Goal: Navigation & Orientation: Understand site structure

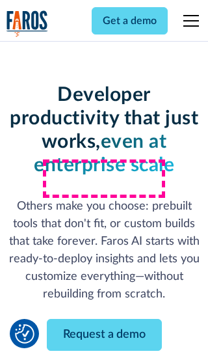
scroll to position [156, 0]
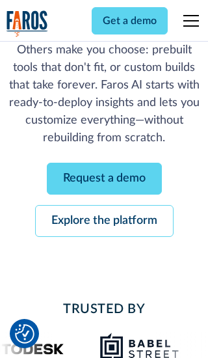
click at [104, 178] on link "Request a demo" at bounding box center [104, 179] width 115 height 32
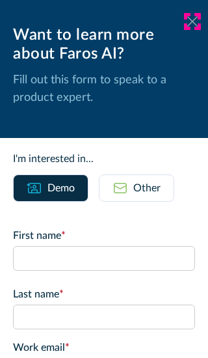
click at [193, 21] on icon at bounding box center [192, 21] width 10 height 10
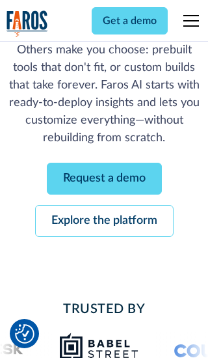
scroll to position [199, 0]
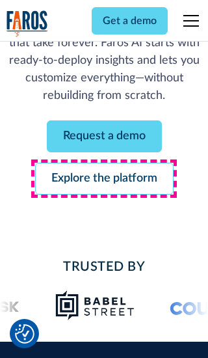
click at [104, 178] on link "Explore the platform" at bounding box center [104, 179] width 139 height 32
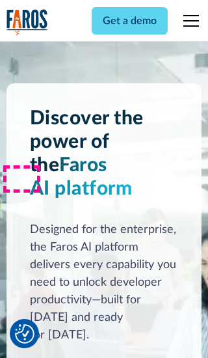
scroll to position [9777, 0]
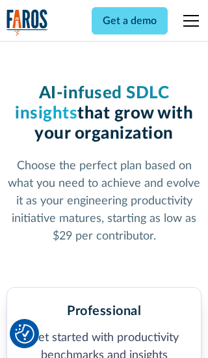
scroll to position [2017, 0]
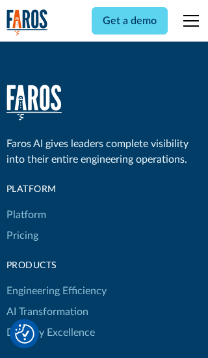
click at [25, 204] on link "Platform" at bounding box center [27, 214] width 40 height 21
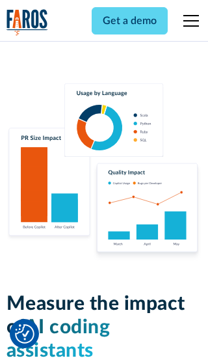
scroll to position [8047, 0]
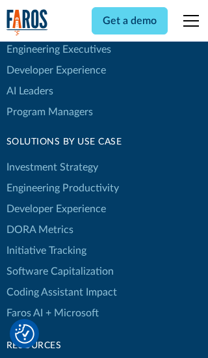
click at [39, 219] on link "DORA Metrics" at bounding box center [40, 229] width 67 height 21
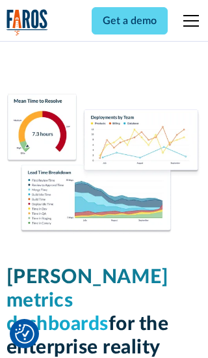
scroll to position [5699, 0]
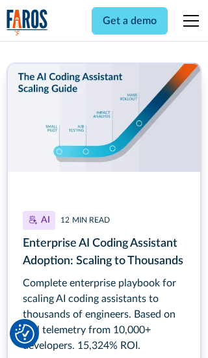
scroll to position [5872, 0]
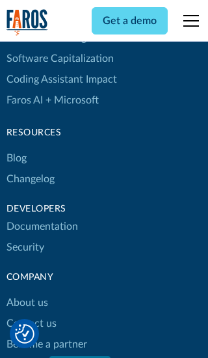
click at [30, 179] on link "Changelog" at bounding box center [31, 179] width 48 height 21
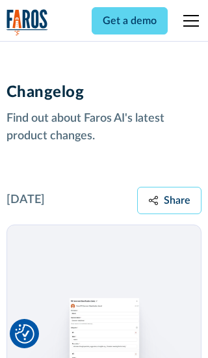
scroll to position [15722, 0]
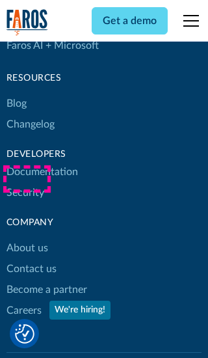
click at [27, 238] on link "About us" at bounding box center [28, 248] width 42 height 21
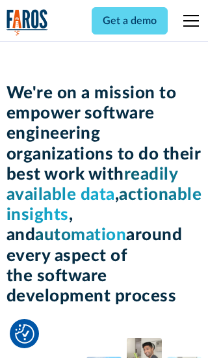
scroll to position [4489, 0]
